Goal: Download file/media

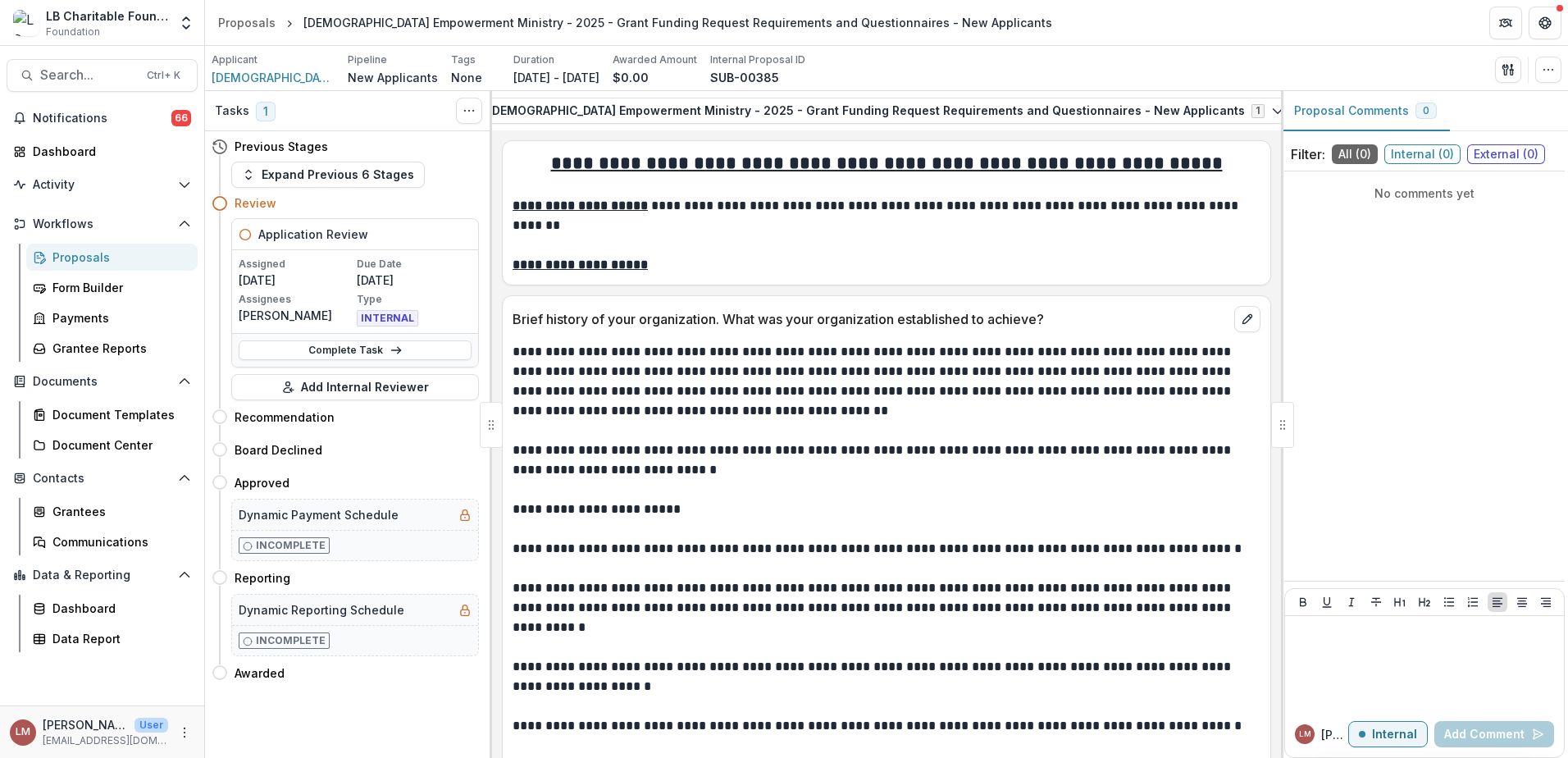
scroll to position [0, 187]
click at [1270, 113] on icon "View Attached Files" at bounding box center [1274, 111] width 9 height 10
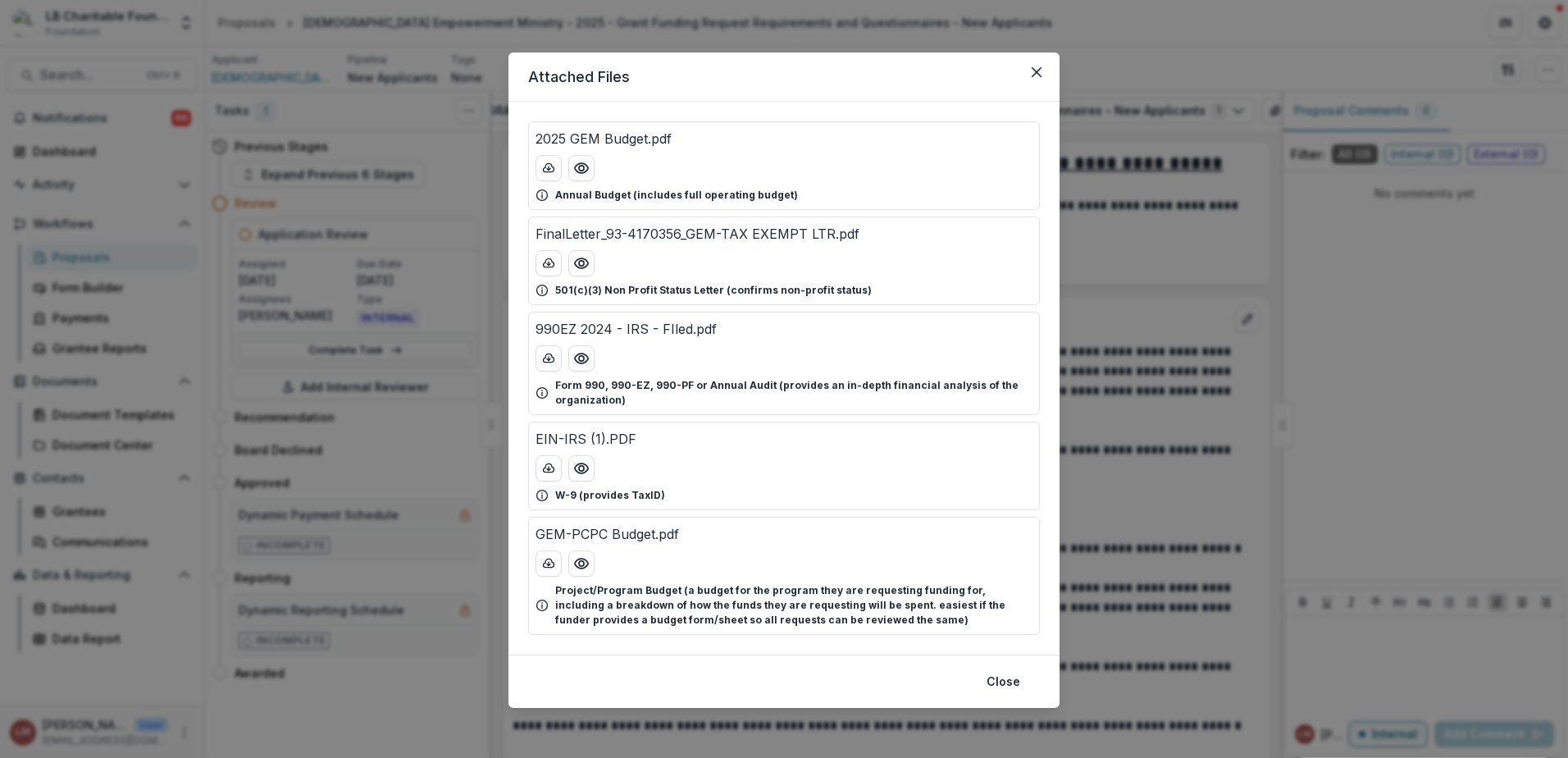
scroll to position [2, 0]
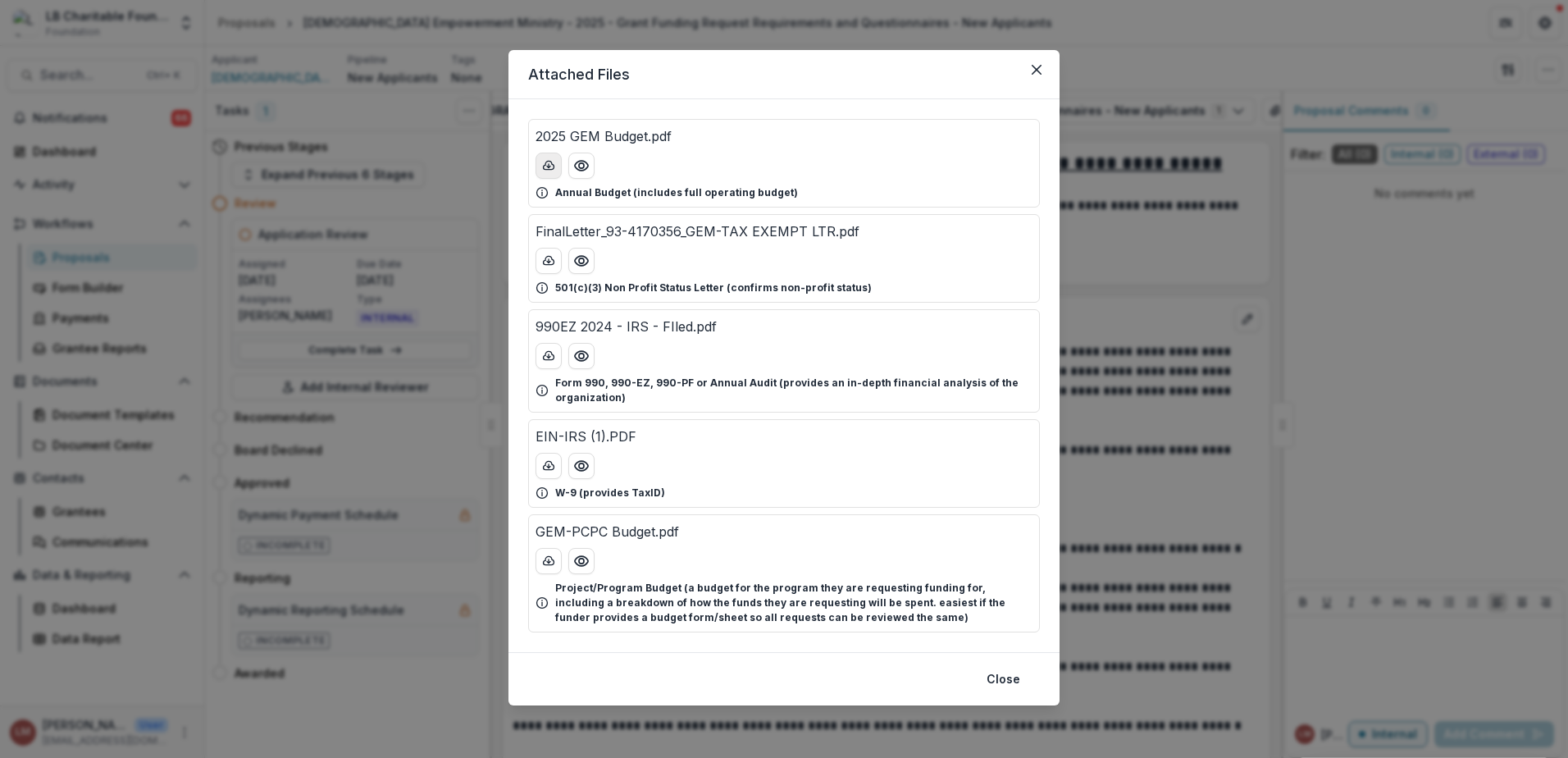
click at [546, 163] on icon "download-button" at bounding box center [548, 165] width 13 height 13
click at [545, 260] on icon "download-button" at bounding box center [548, 260] width 13 height 13
click at [546, 352] on icon "download-button" at bounding box center [549, 355] width 11 height 8
click at [1012, 687] on button "Close" at bounding box center [1004, 679] width 54 height 26
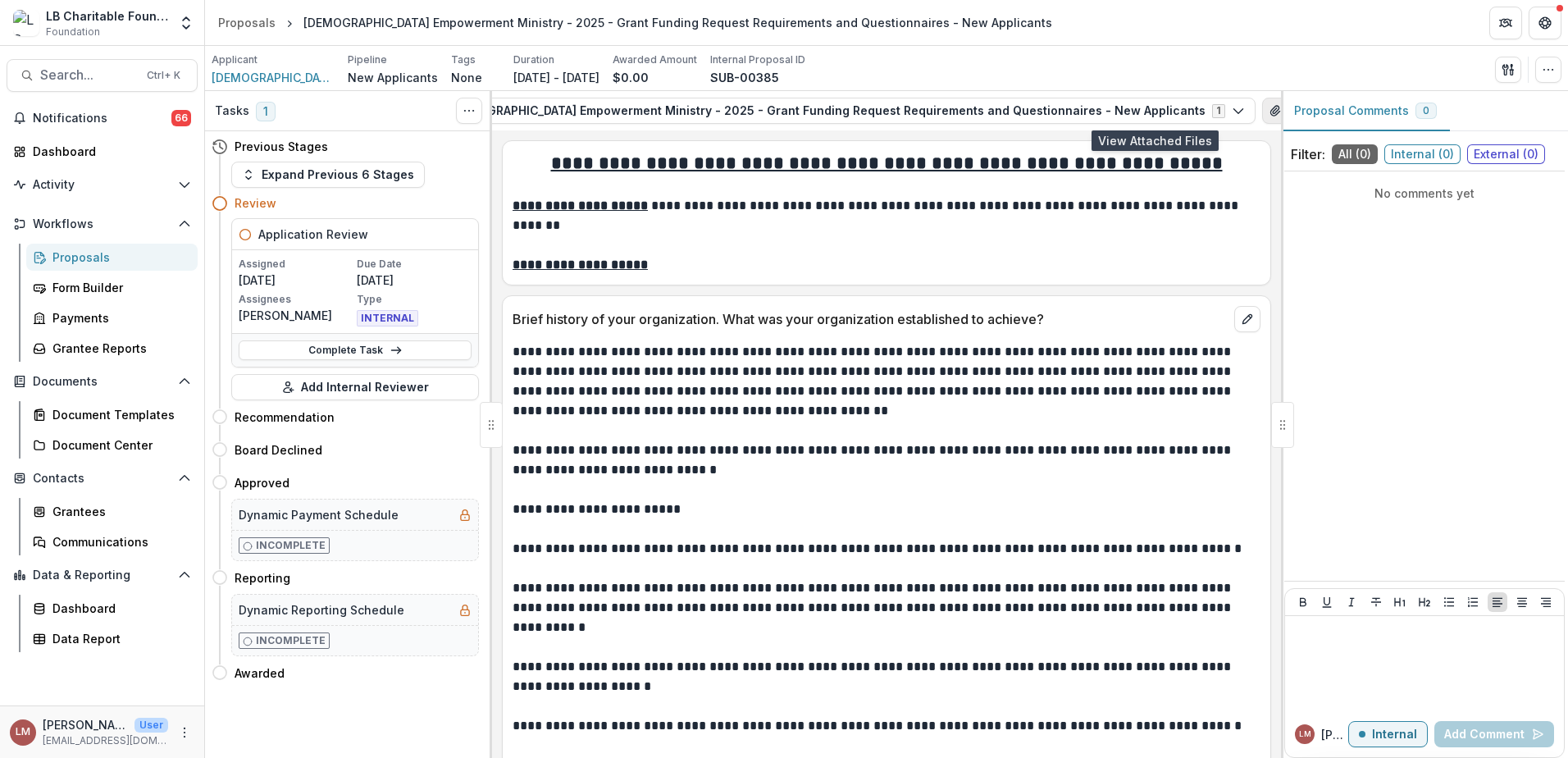
click at [1268, 115] on icon "View Attached Files" at bounding box center [1274, 111] width 13 height 13
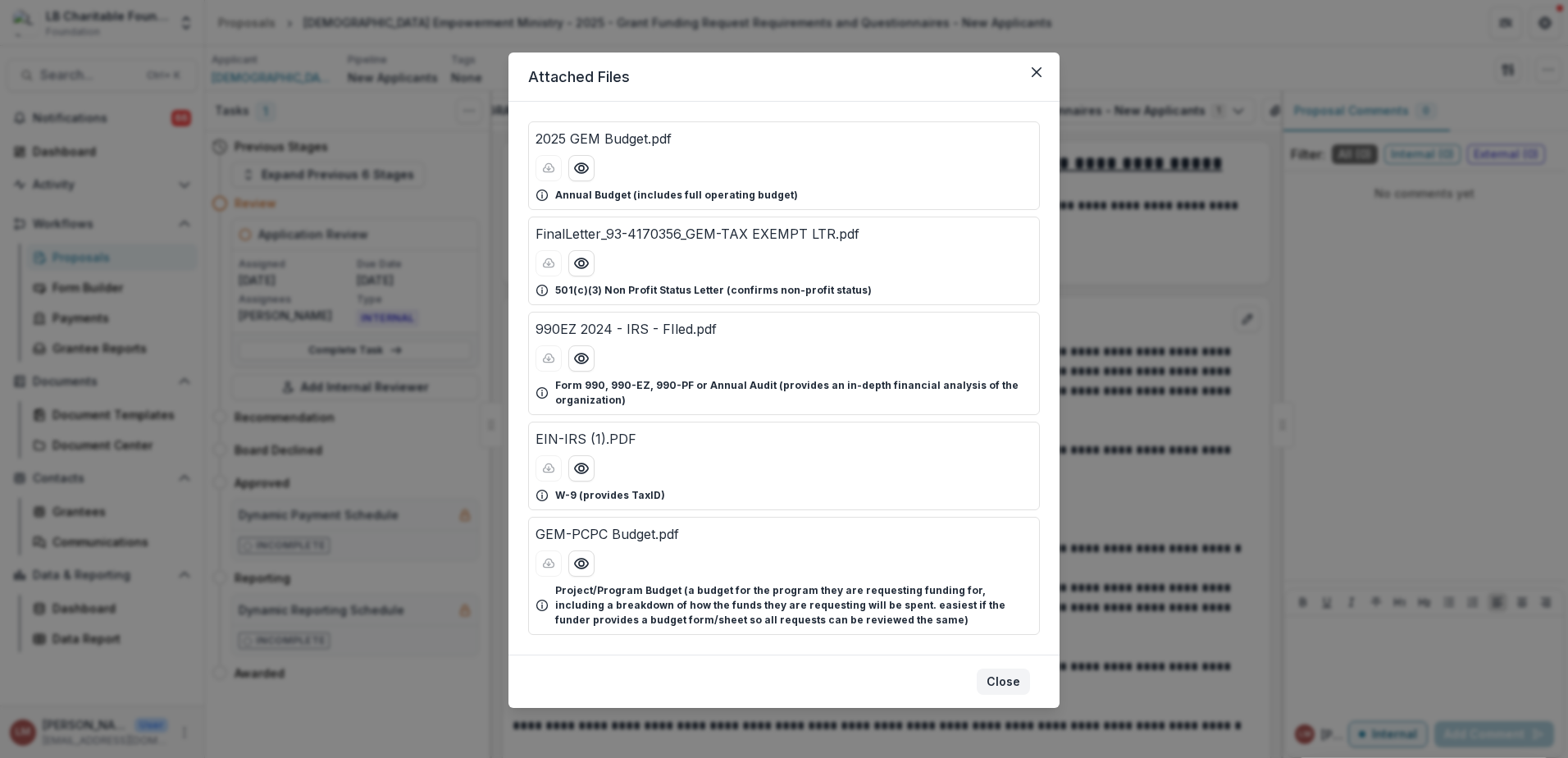
click at [1004, 688] on button "Close" at bounding box center [1004, 681] width 54 height 26
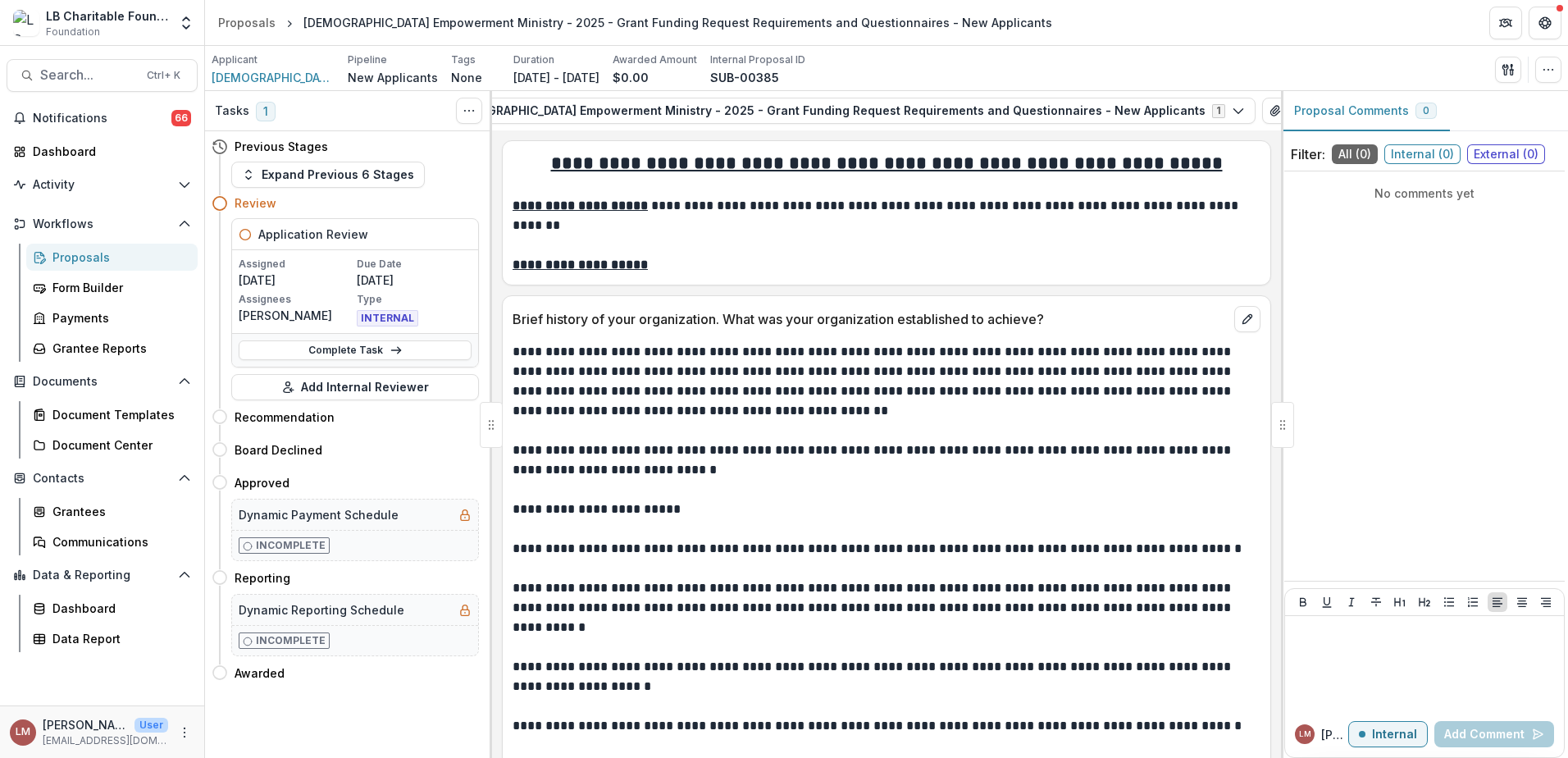
click at [1352, 110] on icon "Plaintext view" at bounding box center [1358, 111] width 13 height 13
click at [1378, 109] on icon "PDF view" at bounding box center [1384, 111] width 13 height 13
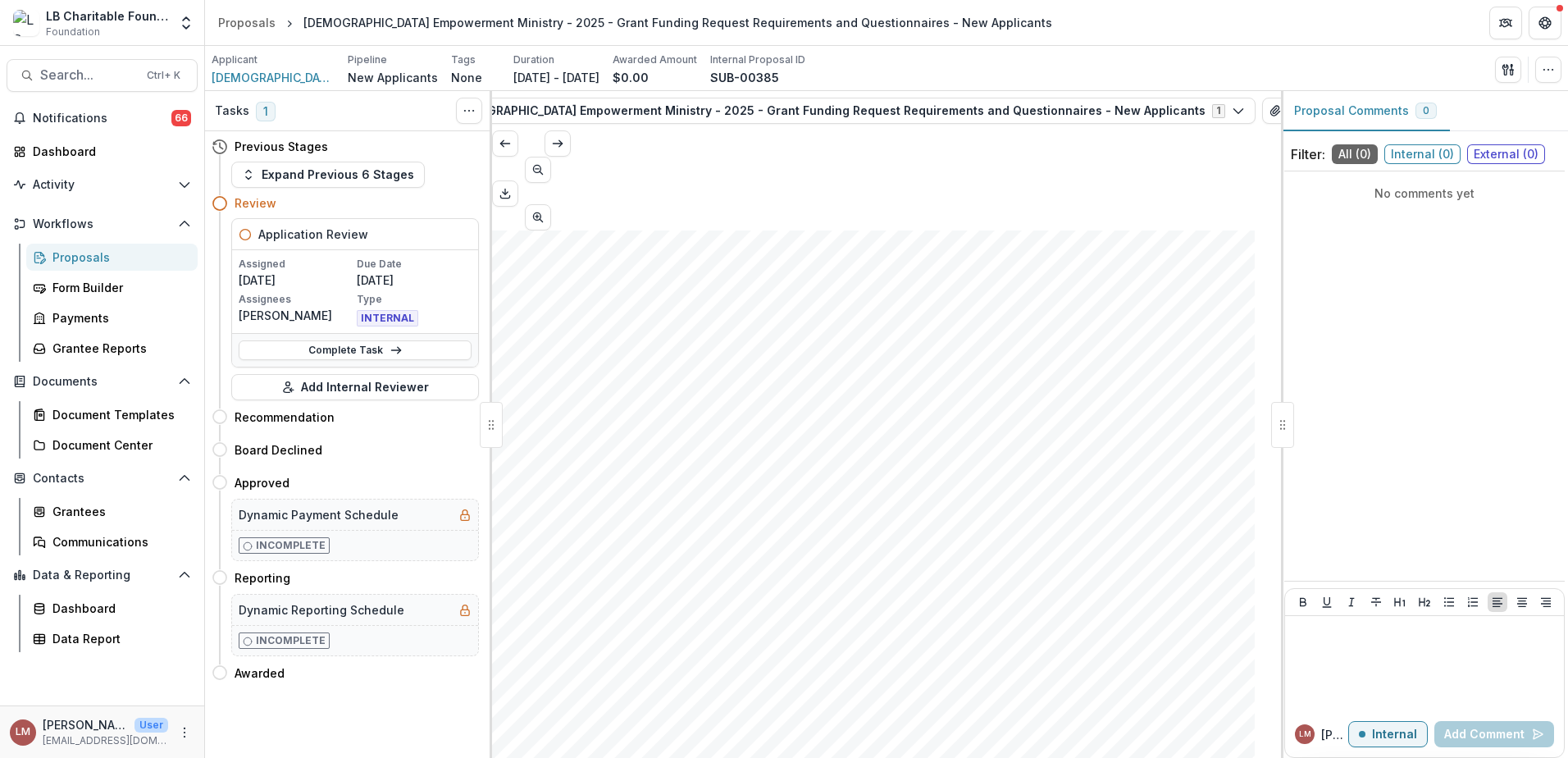
scroll to position [15123, 0]
click at [512, 150] on icon "Scroll to previous page" at bounding box center [505, 143] width 13 height 13
click at [564, 150] on icon "Scroll to next page" at bounding box center [557, 143] width 13 height 13
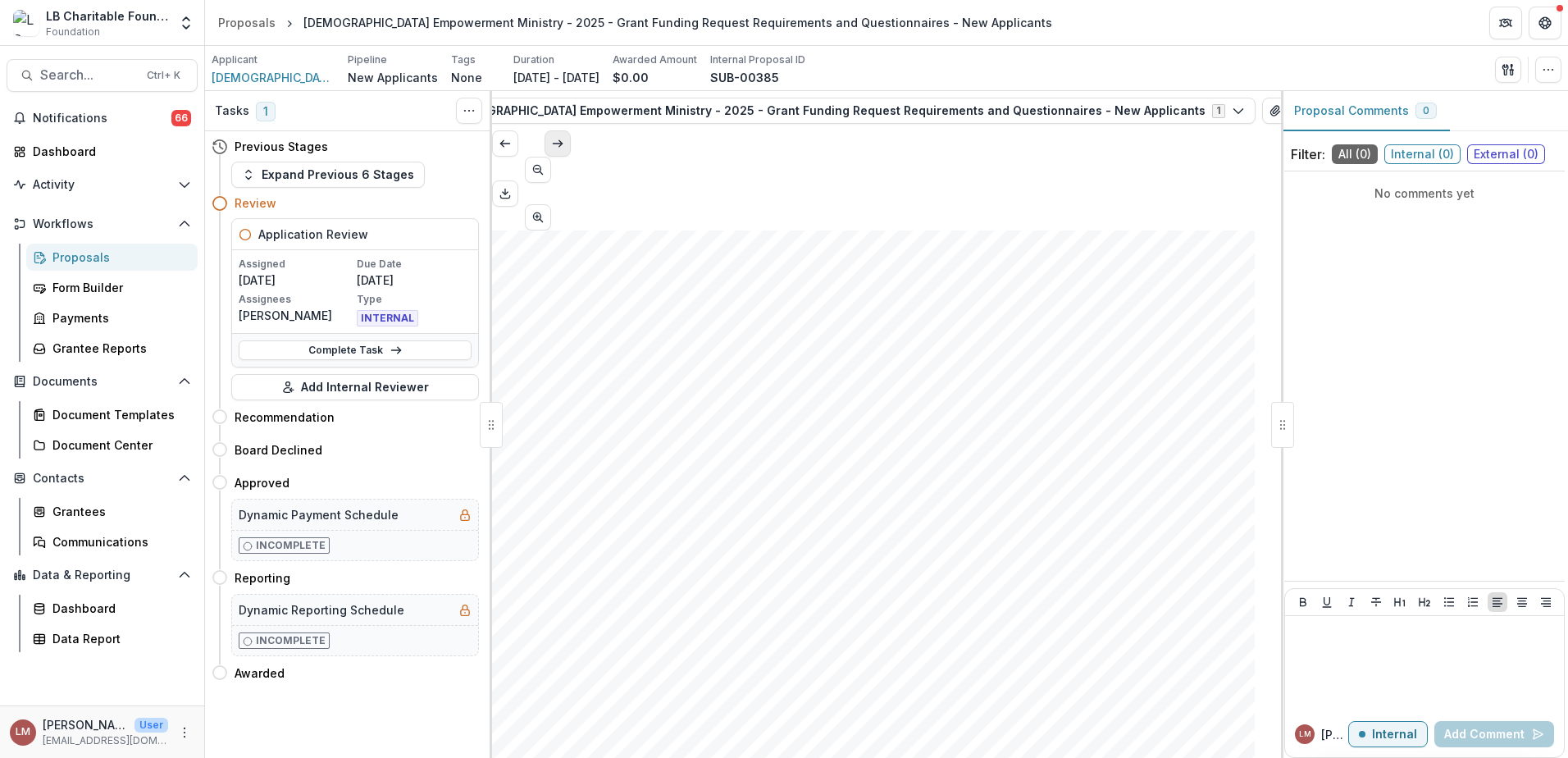
click at [564, 150] on icon "Scroll to next page" at bounding box center [557, 143] width 13 height 13
type input "*"
click at [53, 151] on div "Dashboard" at bounding box center [109, 150] width 151 height 17
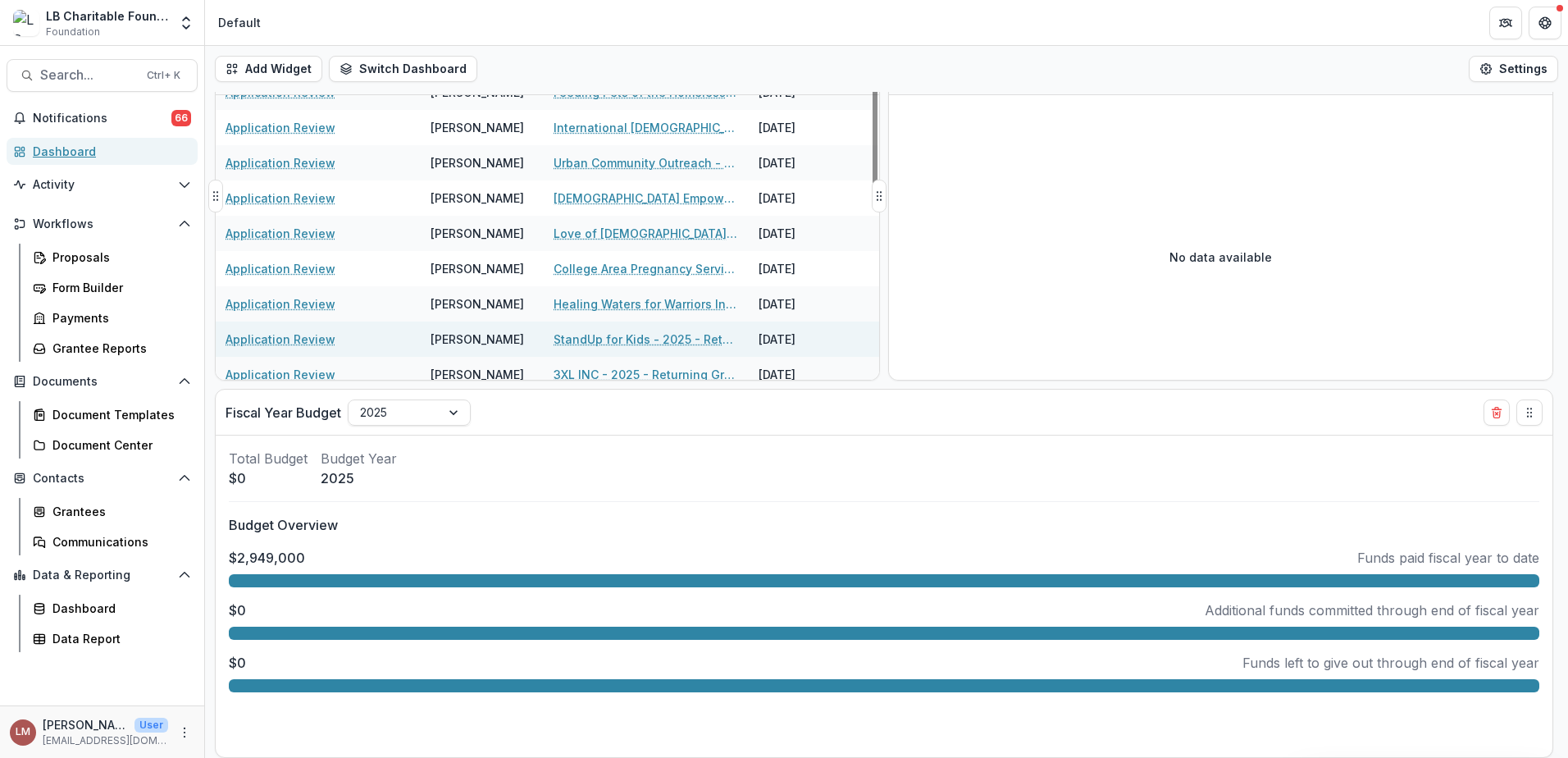
scroll to position [247, 0]
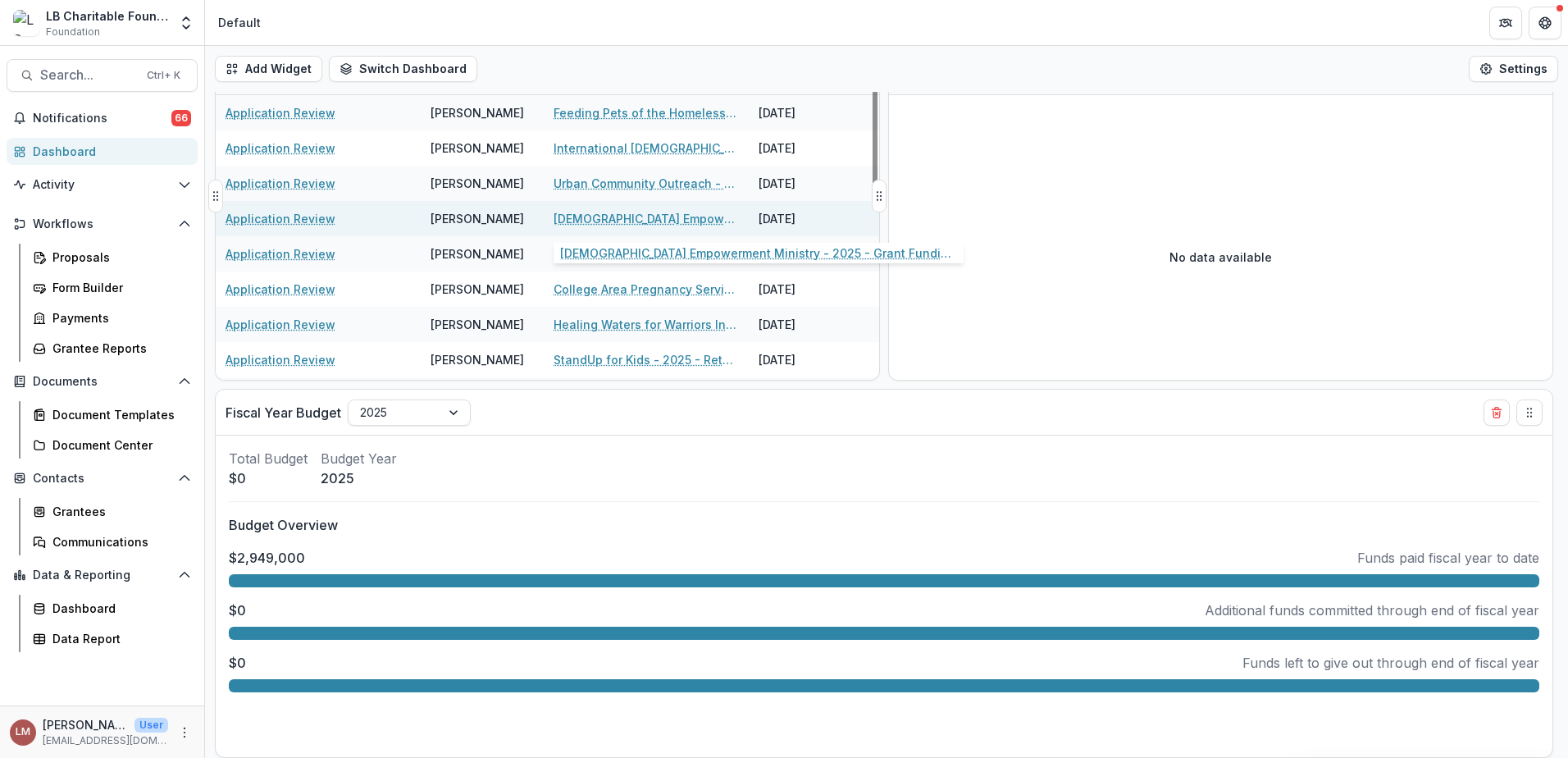
click at [623, 219] on link "[DEMOGRAPHIC_DATA] Empowerment Ministry - 2025 - Grant Funding Request Requirem…" at bounding box center [646, 218] width 185 height 17
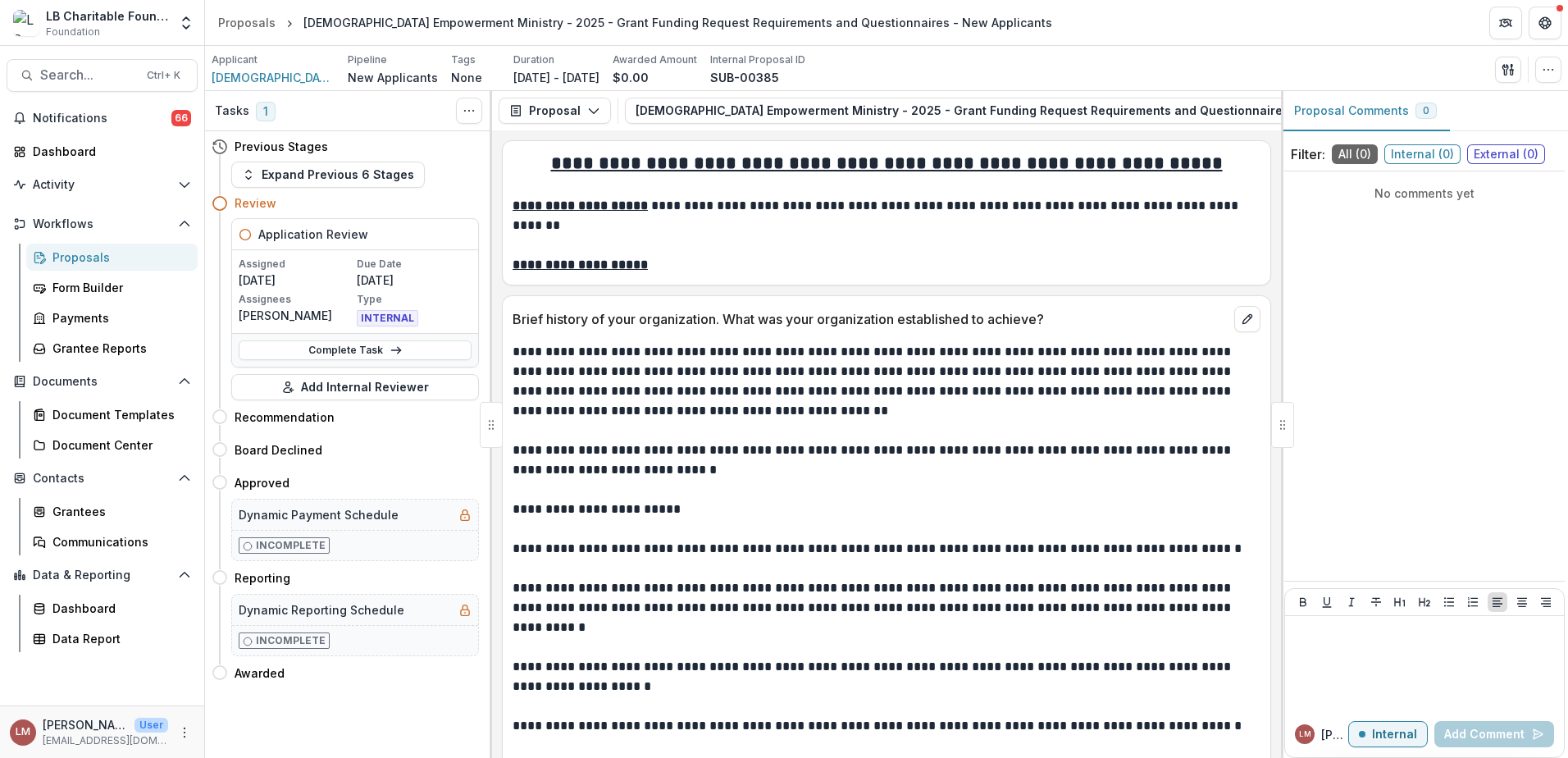
drag, startPoint x: 954, startPoint y: 128, endPoint x: 1057, endPoint y: 129, distance: 103.0
click at [1057, 129] on div "Proposal Proposal Payments Reports Grant Agreements Board Summaries Bank Detail…" at bounding box center [886, 111] width 788 height 40
drag, startPoint x: 1068, startPoint y: 129, endPoint x: 1156, endPoint y: 133, distance: 88.1
click at [1155, 130] on div "Proposal Proposal Payments Reports Grant Agreements Board Summaries Bank Detail…" at bounding box center [886, 111] width 788 height 40
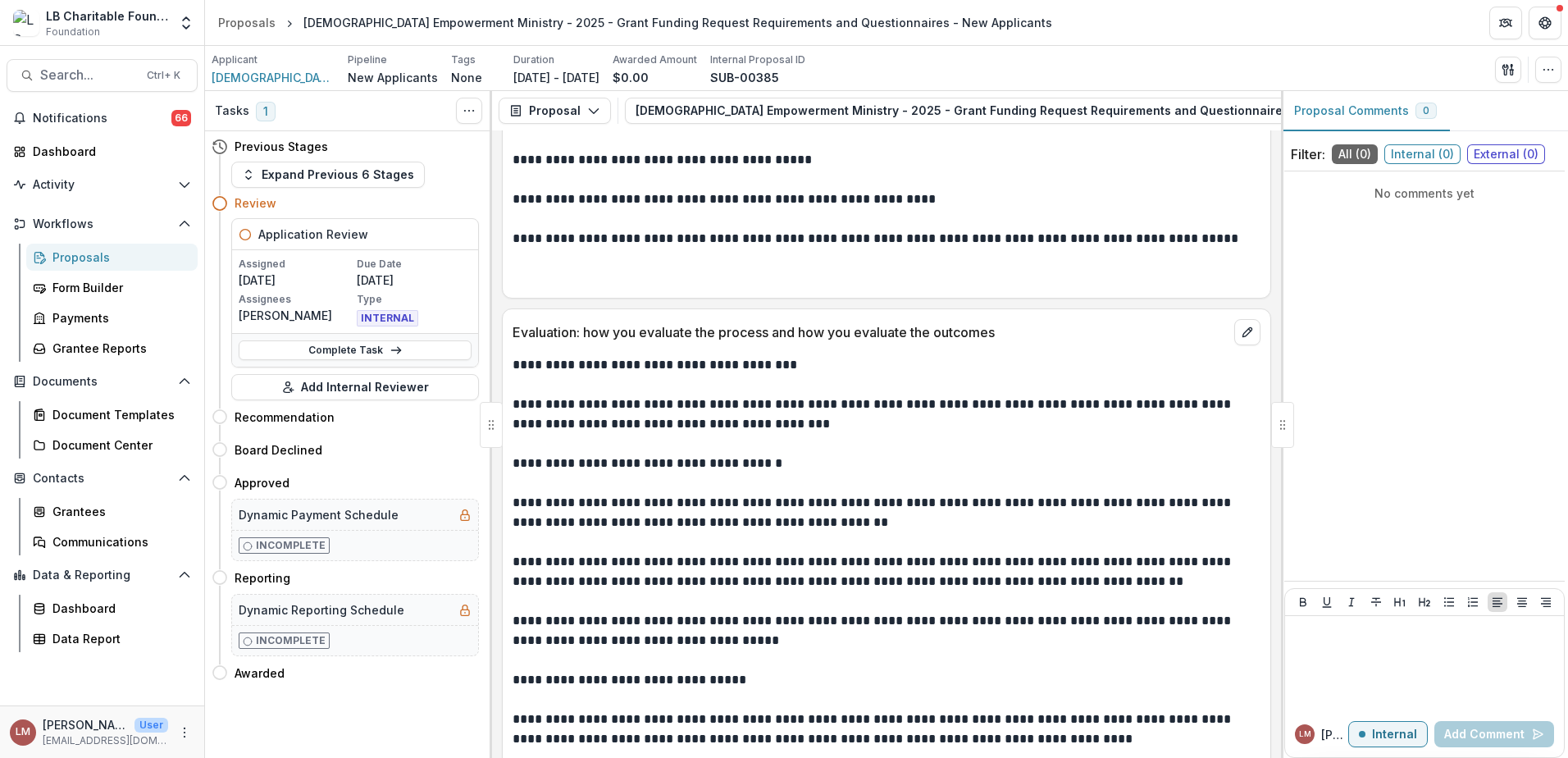
scroll to position [10926, 0]
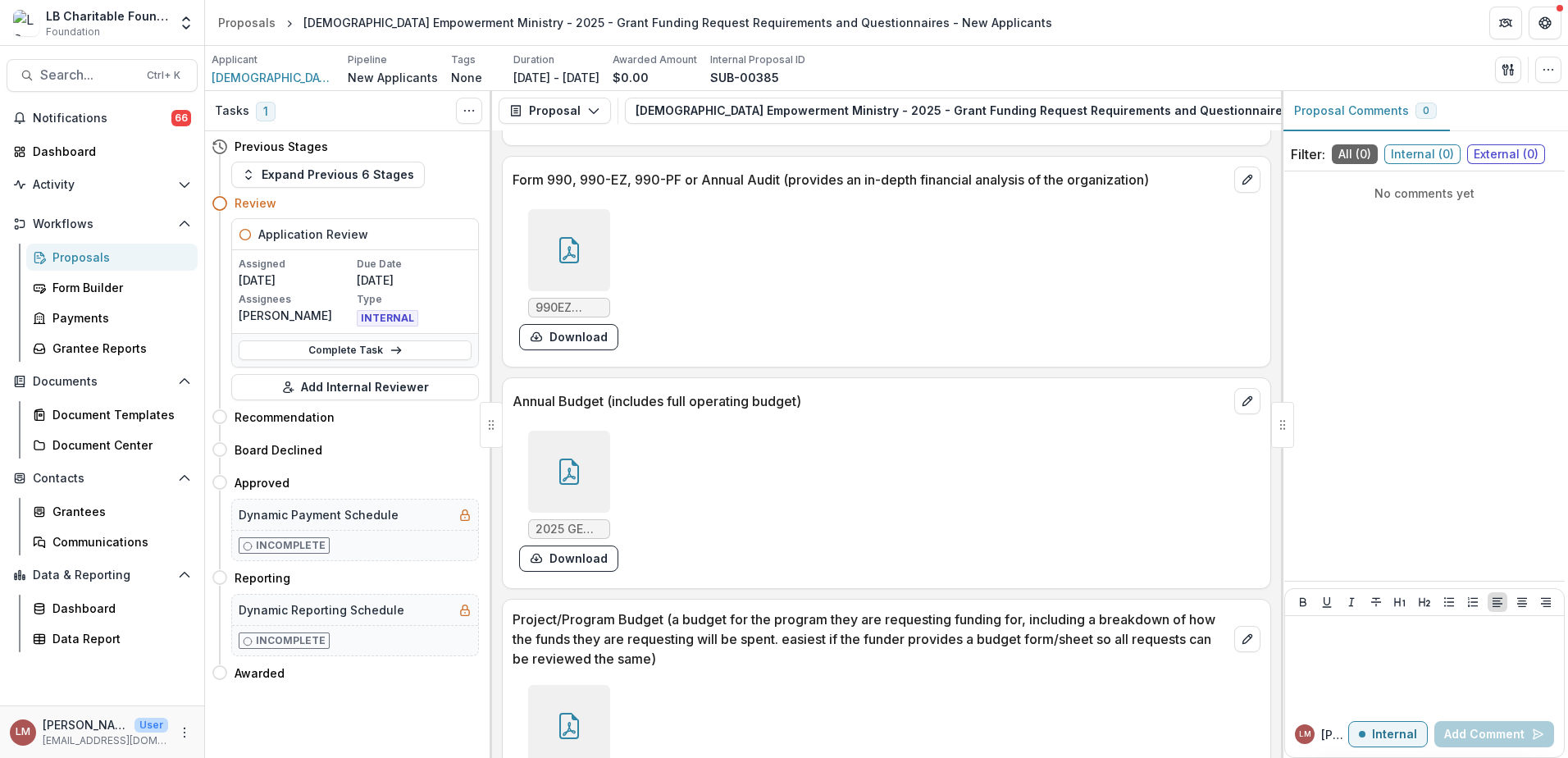
click at [568, 685] on div at bounding box center [568, 726] width 82 height 82
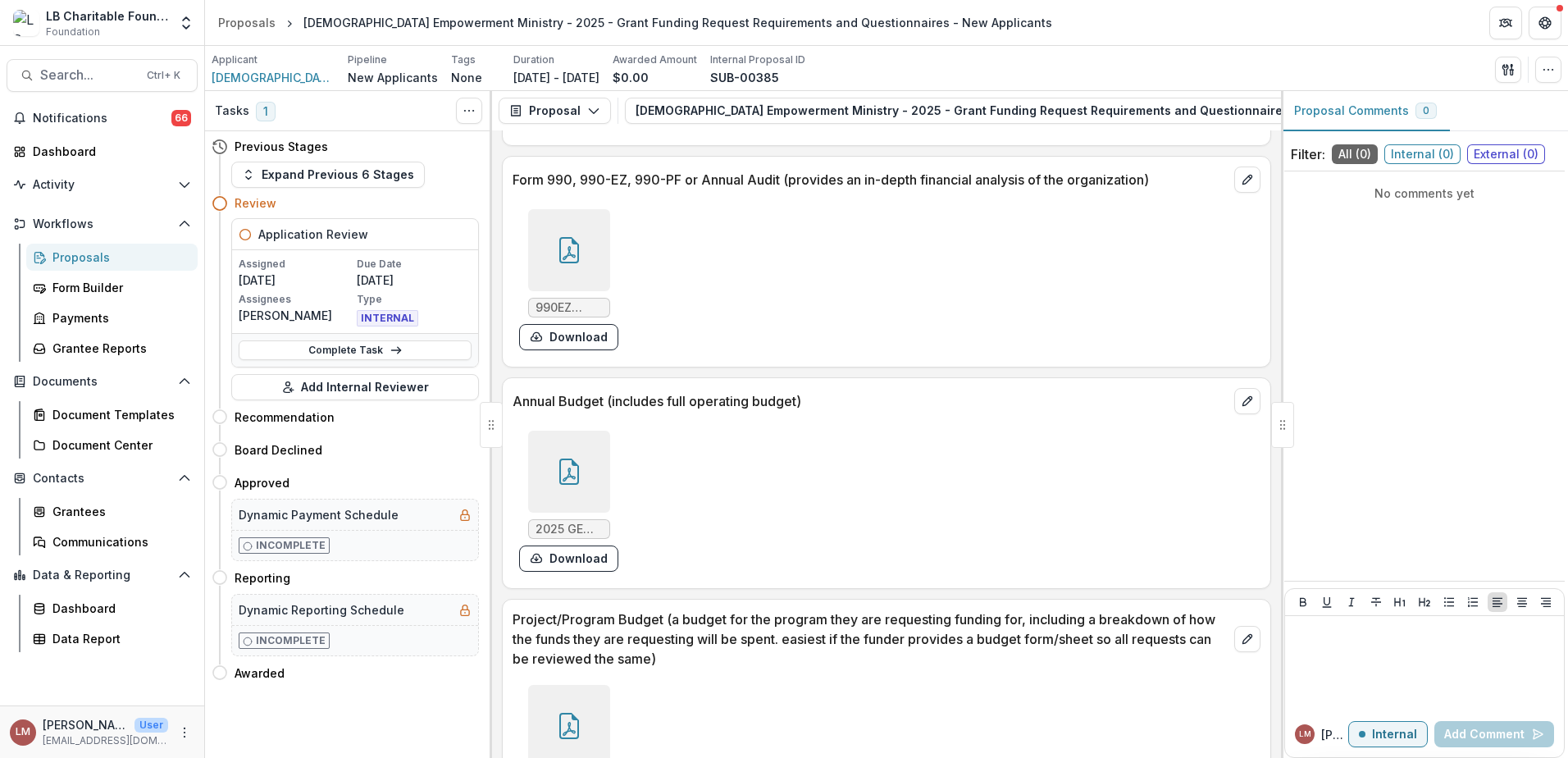
click at [569, 430] on div at bounding box center [568, 471] width 82 height 82
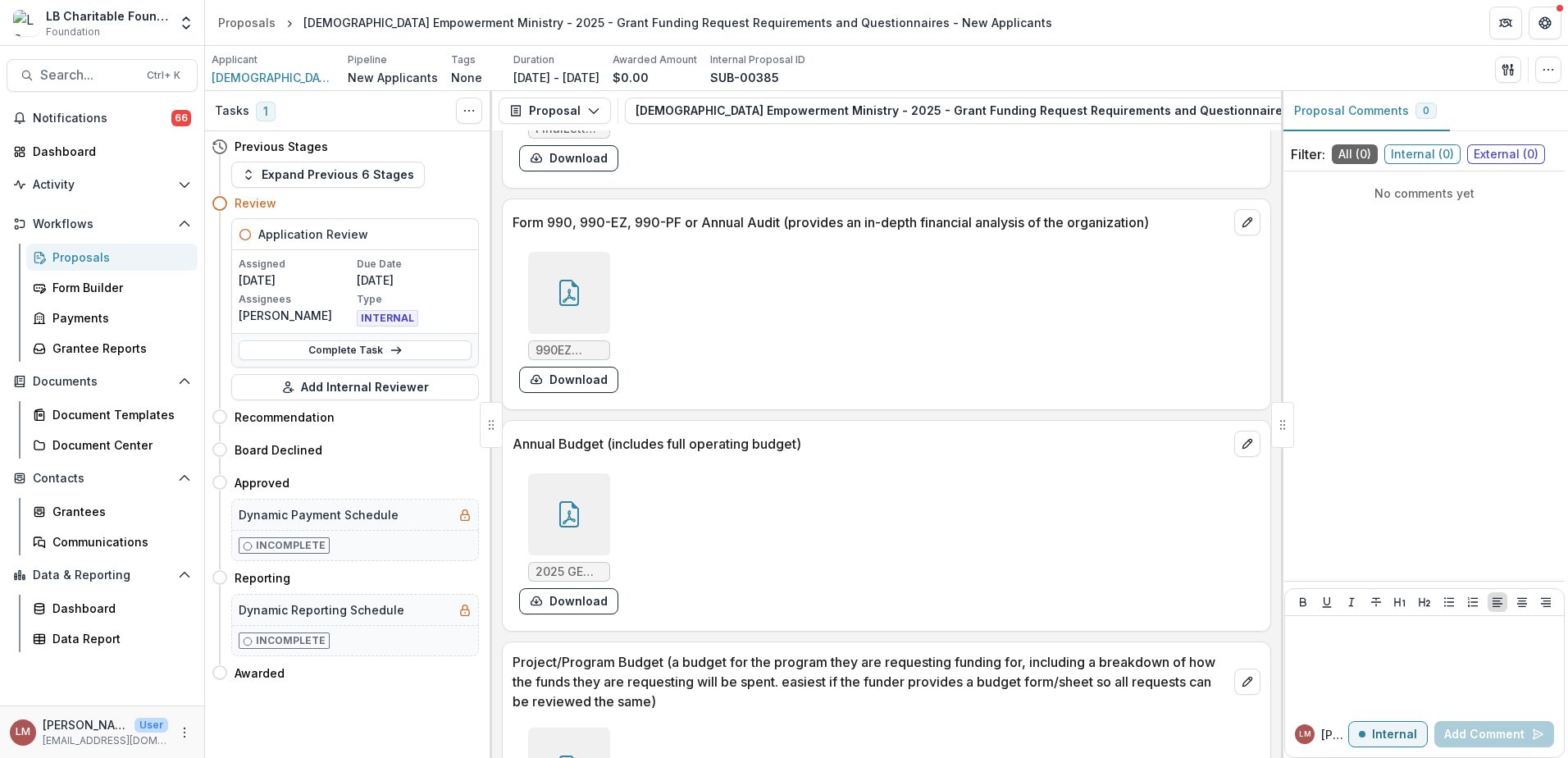
scroll to position [10838, 0]
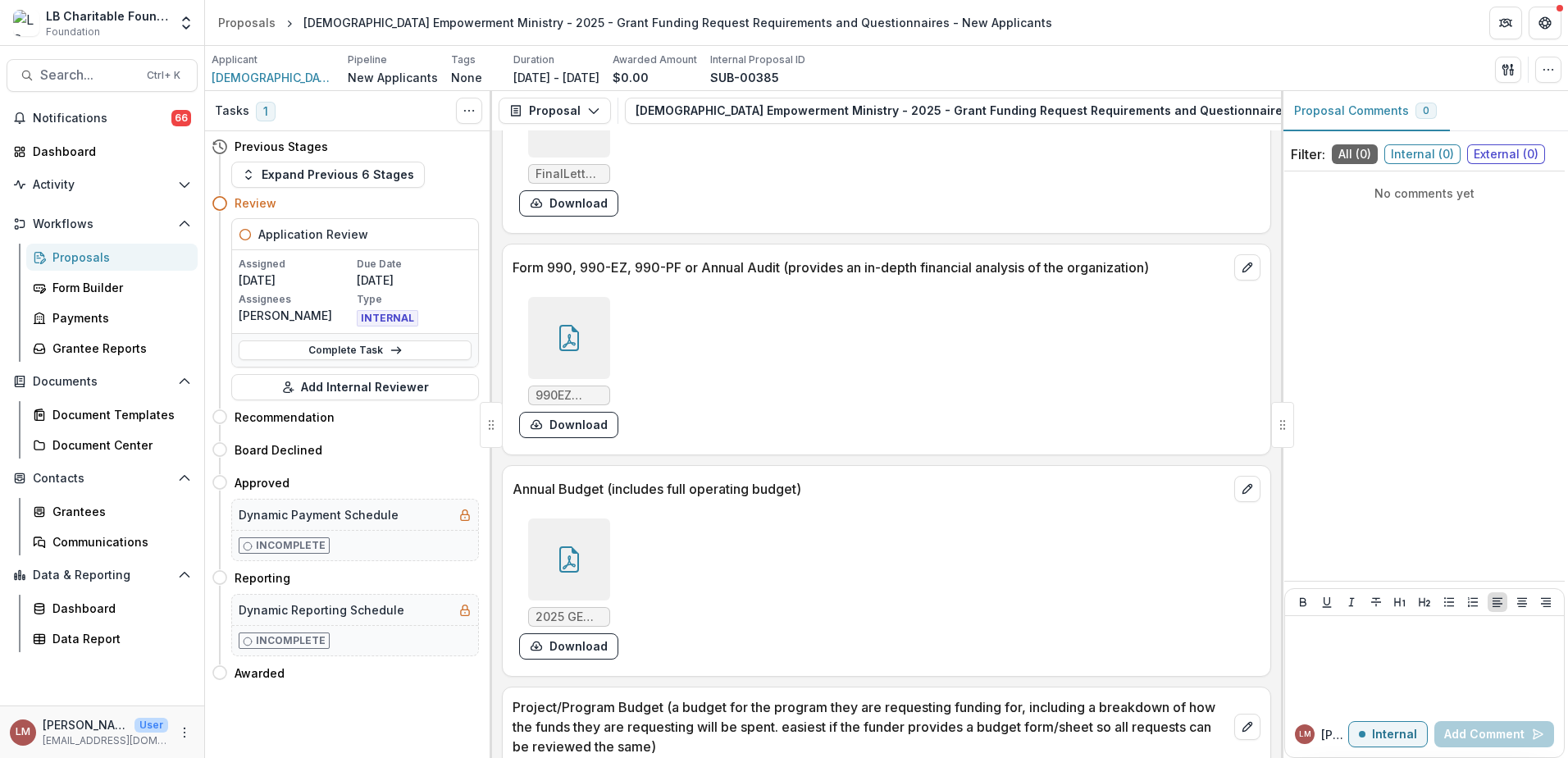
click at [559, 297] on div at bounding box center [568, 338] width 82 height 82
click at [587, 411] on button "Download" at bounding box center [568, 424] width 100 height 26
click at [562, 325] on icon at bounding box center [568, 338] width 26 height 26
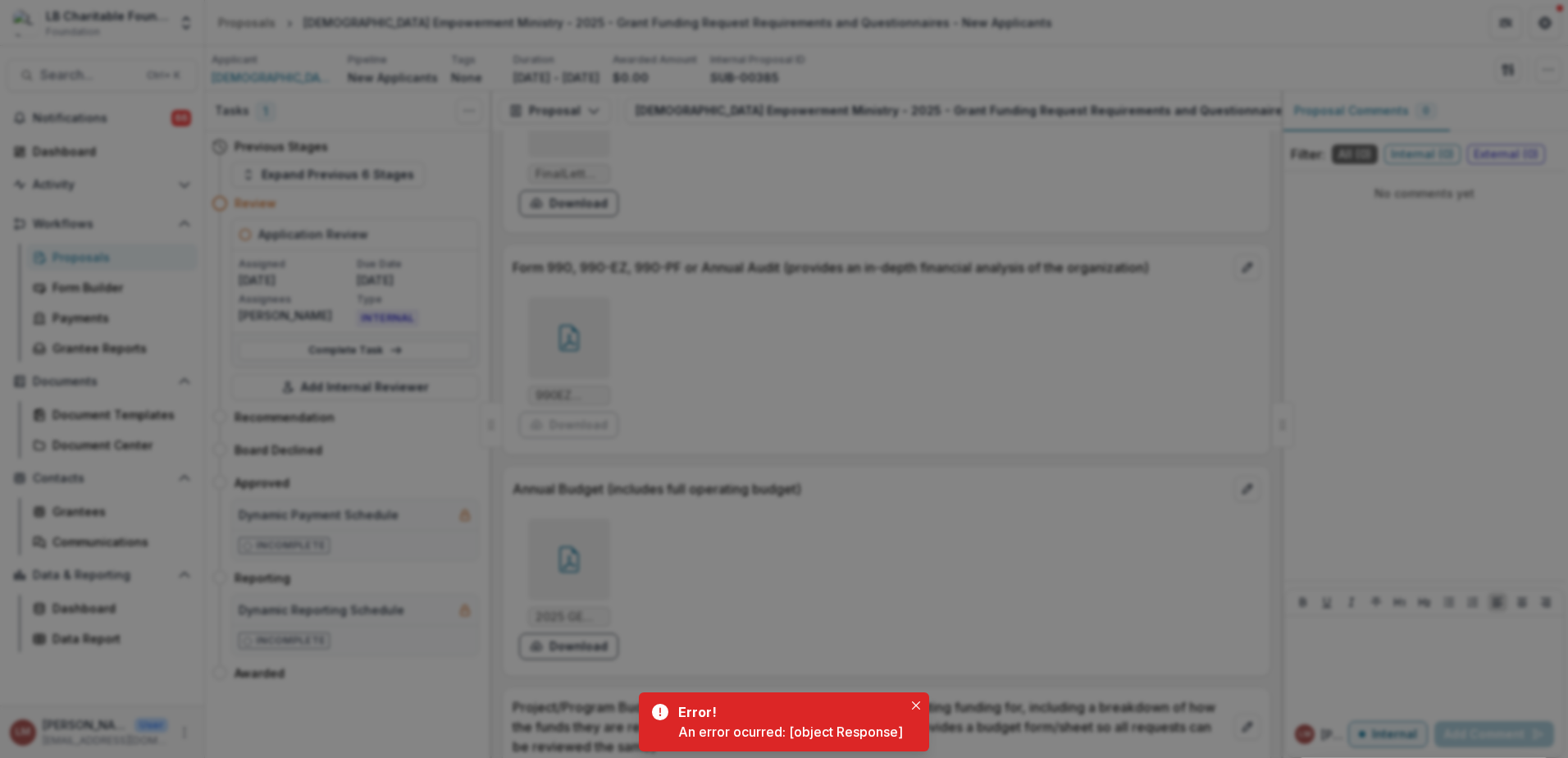
click at [1540, 25] on icon "Close" at bounding box center [1545, 20] width 10 height 10
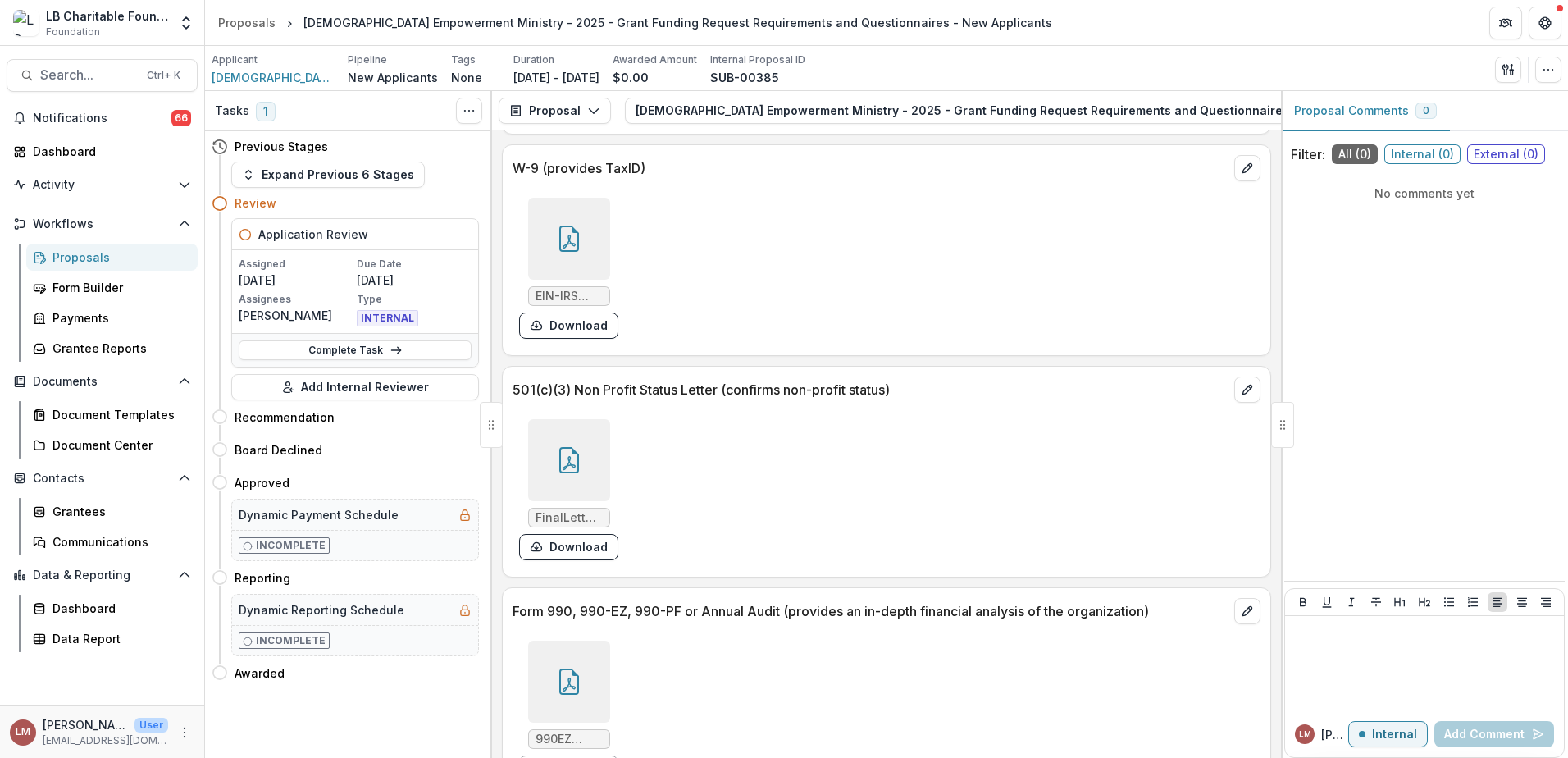
scroll to position [10489, 0]
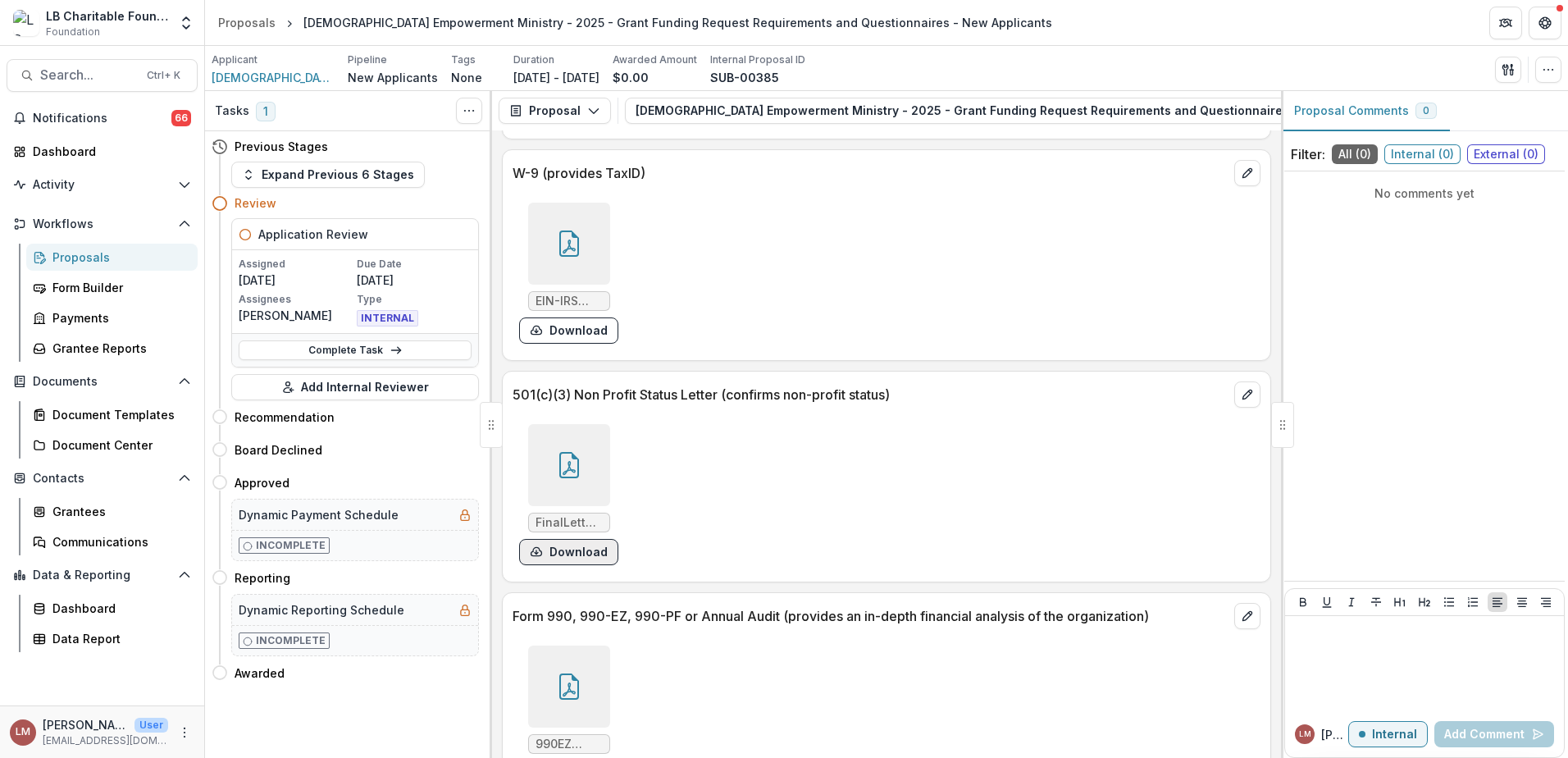
click at [570, 539] on button "Download" at bounding box center [568, 552] width 100 height 26
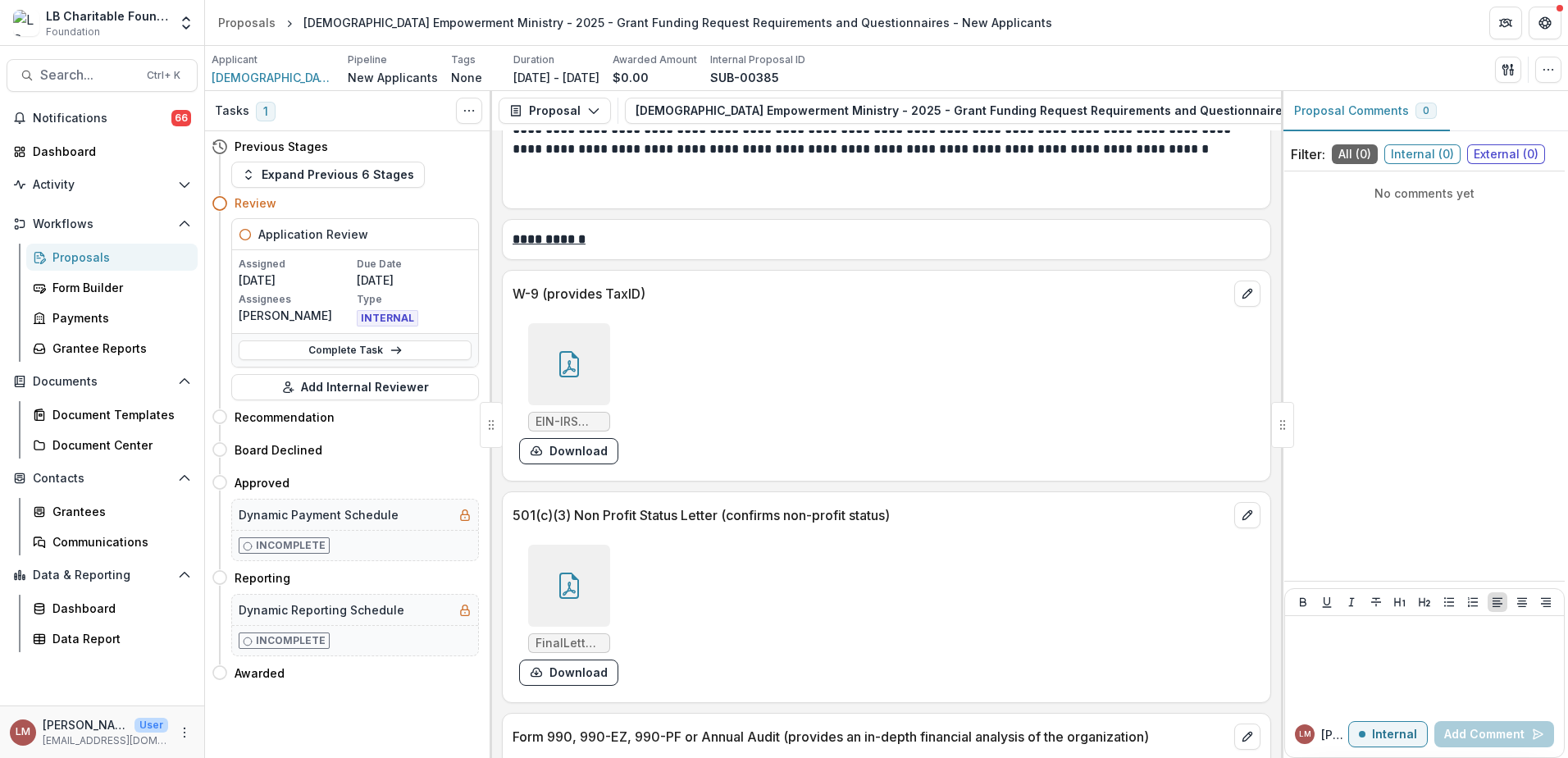
scroll to position [10357, 0]
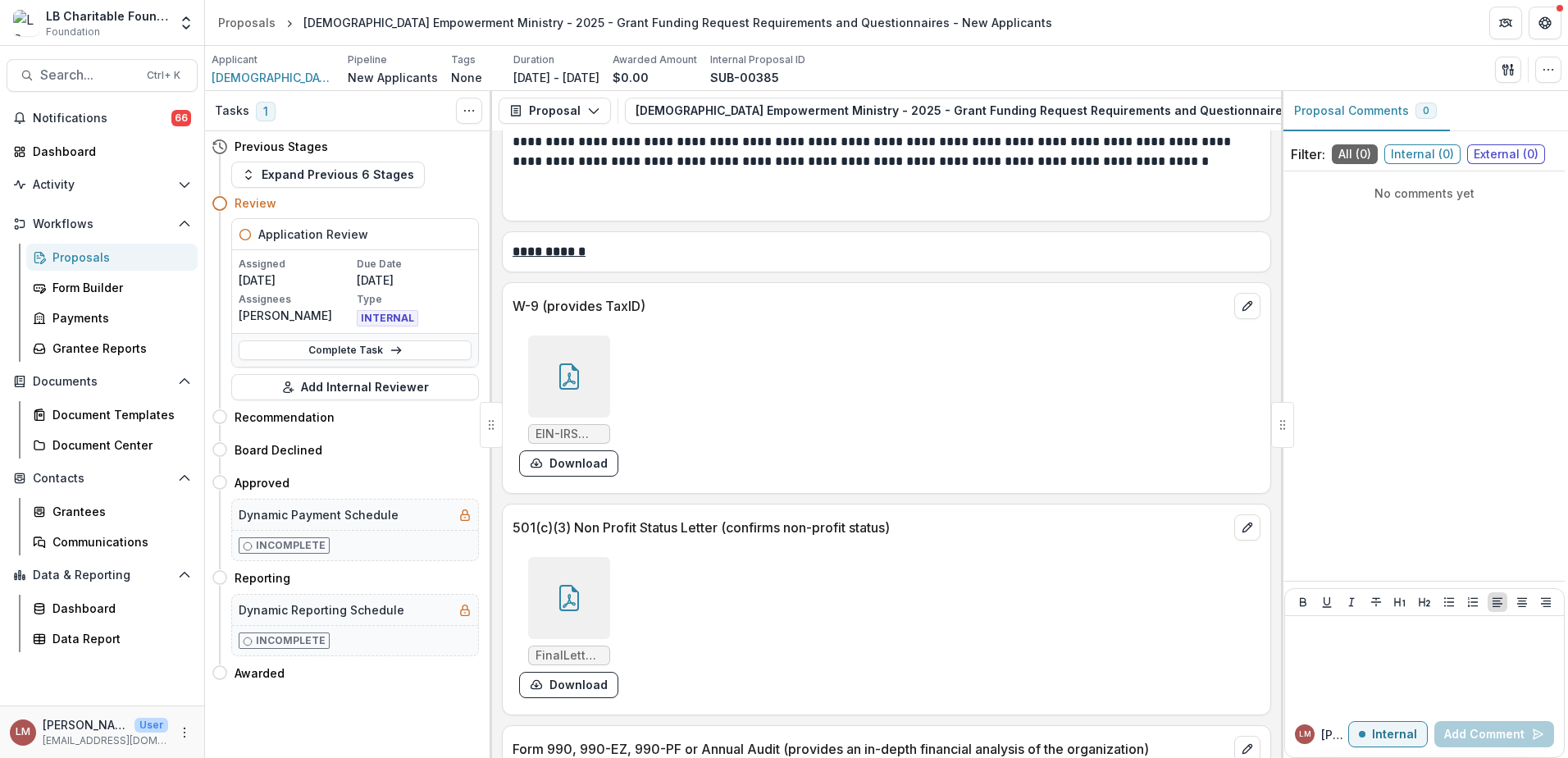
click at [568, 427] on span "EIN-IRS (1).PDF" at bounding box center [569, 434] width 68 height 14
click at [578, 450] on button "Download" at bounding box center [568, 463] width 100 height 26
